Goal: Task Accomplishment & Management: Manage account settings

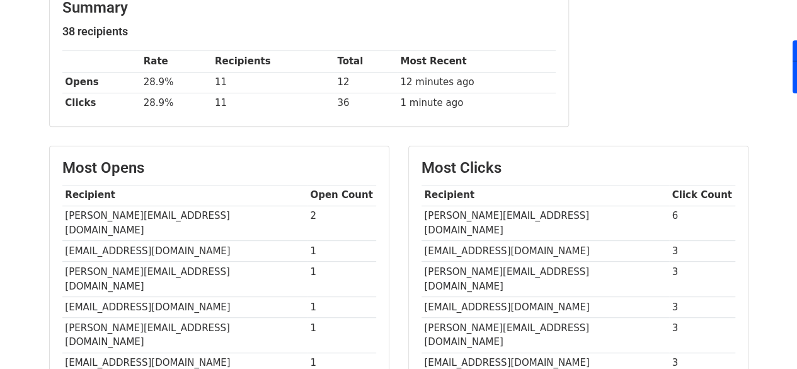
scroll to position [176, 0]
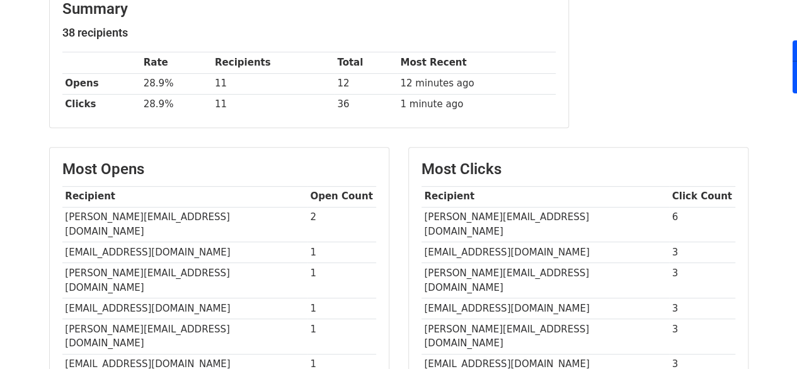
click at [493, 216] on td "[PERSON_NAME][EMAIL_ADDRESS][DOMAIN_NAME]" at bounding box center [546, 224] width 248 height 35
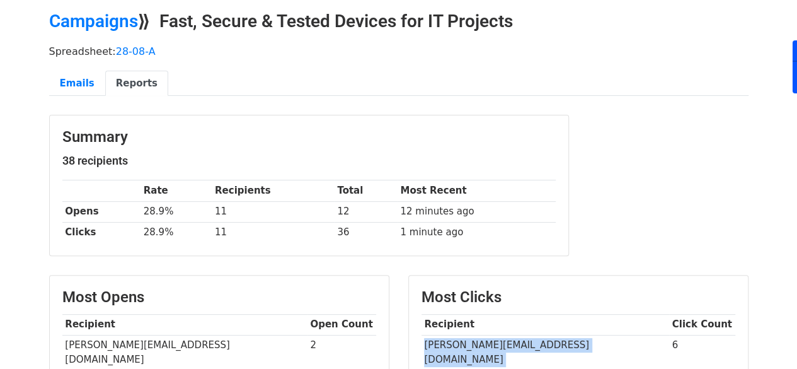
scroll to position [0, 0]
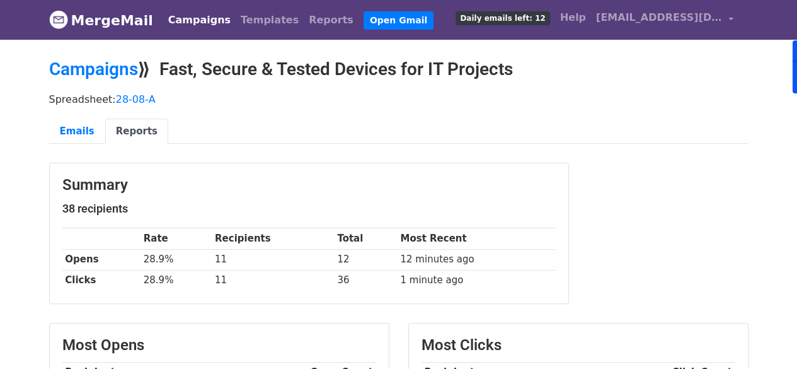
click at [185, 20] on link "Campaigns" at bounding box center [199, 20] width 72 height 25
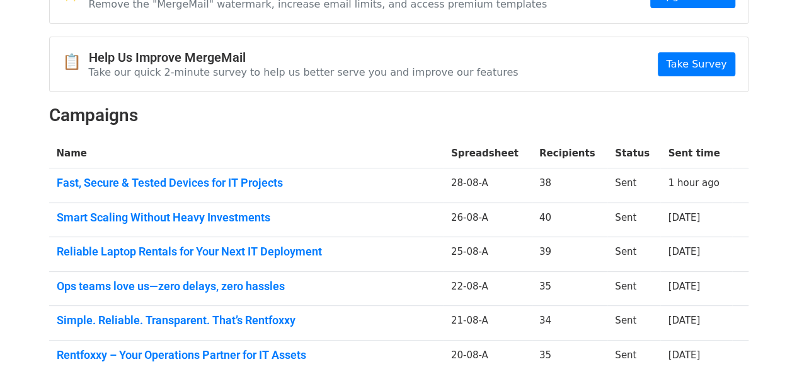
scroll to position [94, 0]
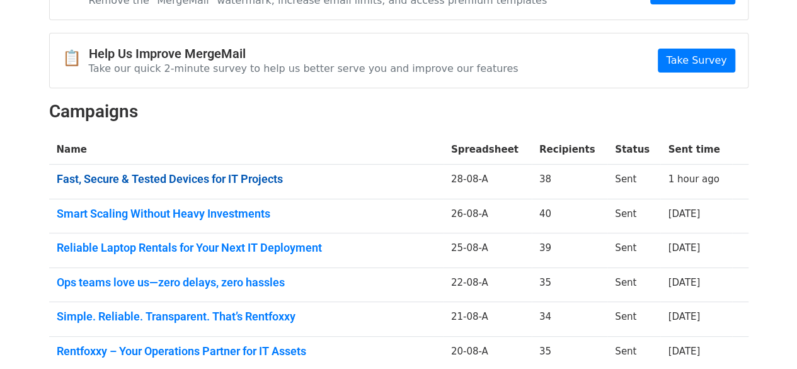
click at [263, 177] on link "Fast, Secure & Tested Devices for IT Projects" at bounding box center [246, 179] width 379 height 14
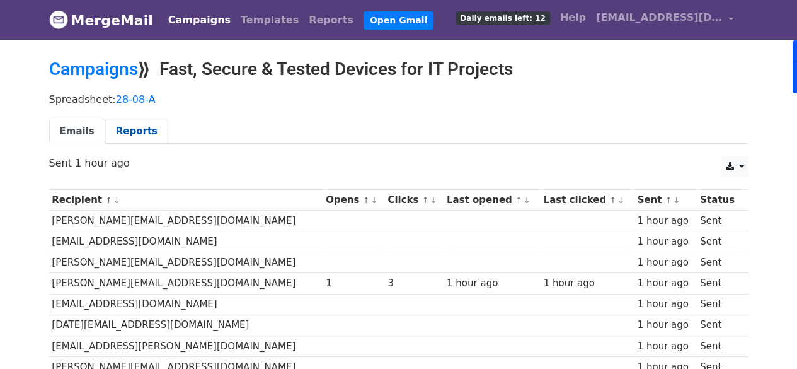
click at [142, 127] on link "Reports" at bounding box center [136, 131] width 63 height 26
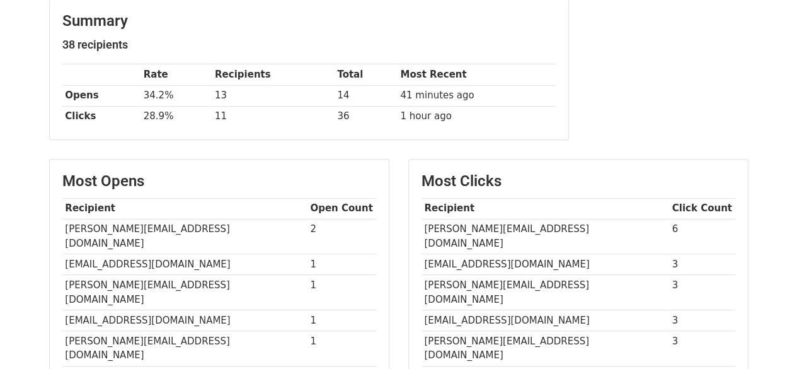
scroll to position [179, 0]
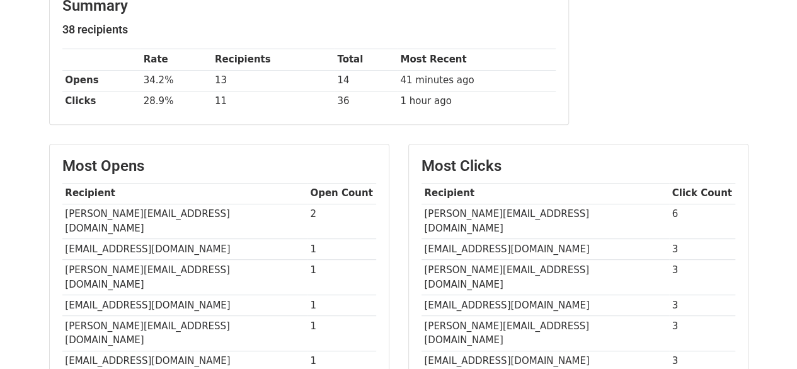
click at [478, 204] on td "[PERSON_NAME][EMAIL_ADDRESS][DOMAIN_NAME]" at bounding box center [546, 221] width 248 height 35
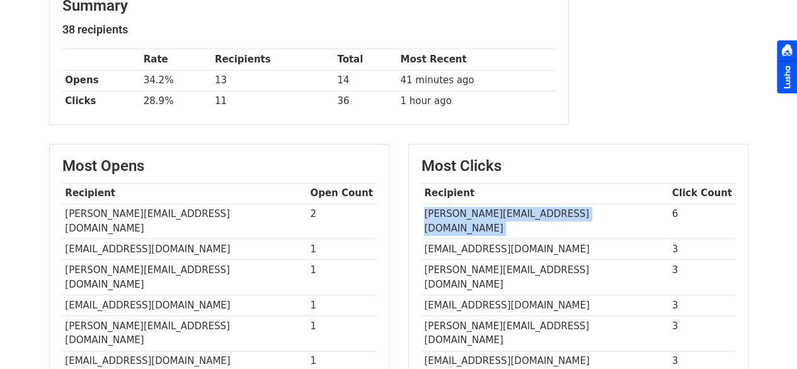
click at [478, 204] on td "[PERSON_NAME][EMAIL_ADDRESS][DOMAIN_NAME]" at bounding box center [546, 221] width 248 height 35
copy tr "[PERSON_NAME][EMAIL_ADDRESS][DOMAIN_NAME]"
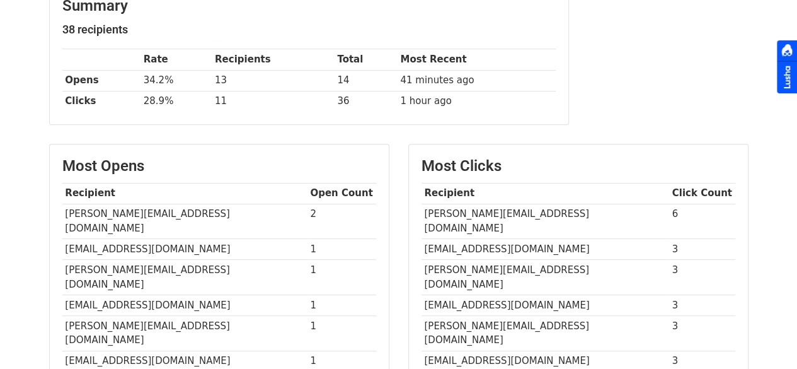
click at [465, 239] on td "[EMAIL_ADDRESS][DOMAIN_NAME]" at bounding box center [546, 249] width 248 height 21
copy tr "[EMAIL_ADDRESS][DOMAIN_NAME]"
click at [466, 260] on td "[PERSON_NAME][EMAIL_ADDRESS][DOMAIN_NAME]" at bounding box center [546, 277] width 248 height 35
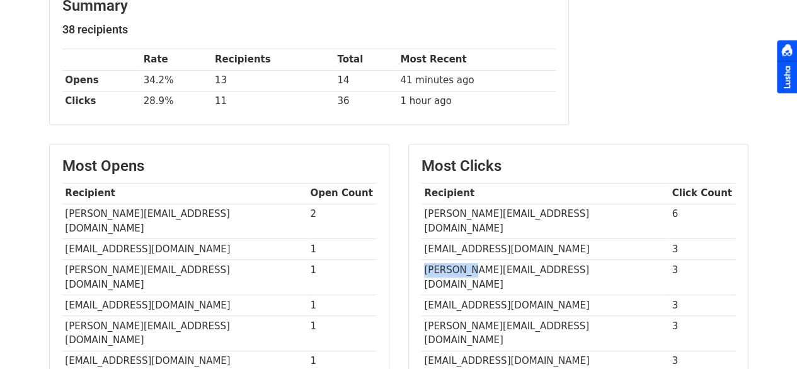
click at [466, 260] on td "[PERSON_NAME][EMAIL_ADDRESS][DOMAIN_NAME]" at bounding box center [546, 277] width 248 height 35
copy tr "[PERSON_NAME][EMAIL_ADDRESS][DOMAIN_NAME]"
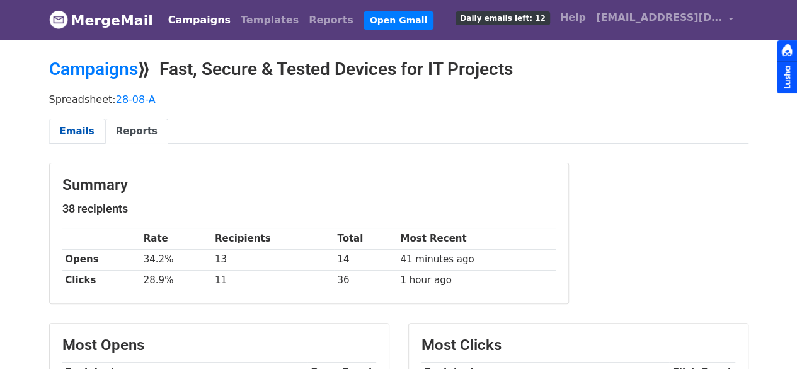
click at [84, 138] on link "Emails" at bounding box center [77, 131] width 56 height 26
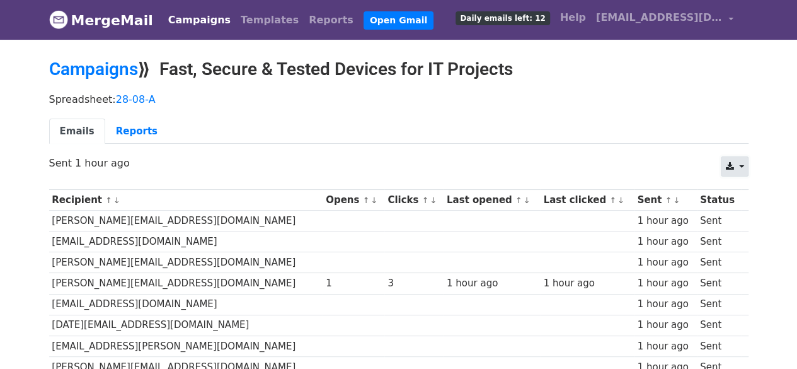
click at [734, 173] on link at bounding box center [734, 166] width 27 height 20
click at [751, 214] on link "Excel" at bounding box center [750, 215] width 57 height 20
